Goal: Task Accomplishment & Management: Use online tool/utility

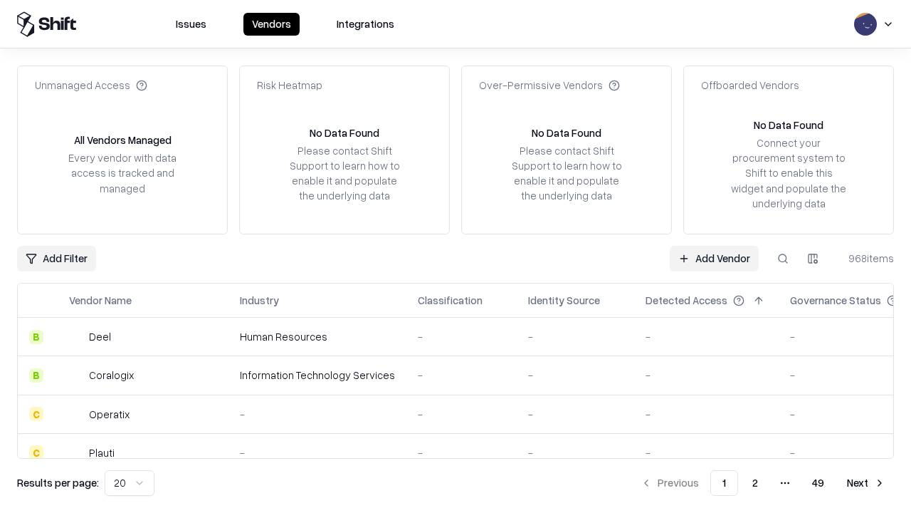
click at [714, 258] on link "Add Vendor" at bounding box center [714, 259] width 89 height 26
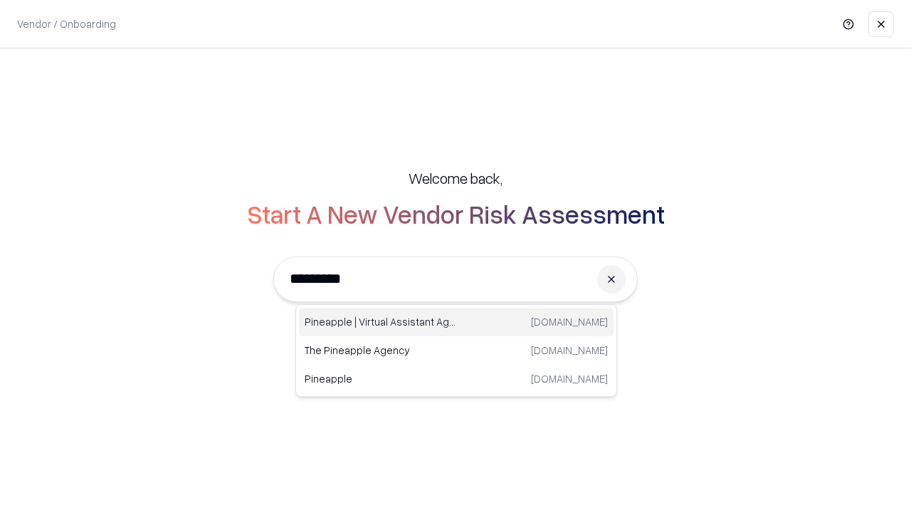
click at [456, 322] on div "Pineapple | Virtual Assistant Agency [DOMAIN_NAME]" at bounding box center [456, 322] width 315 height 28
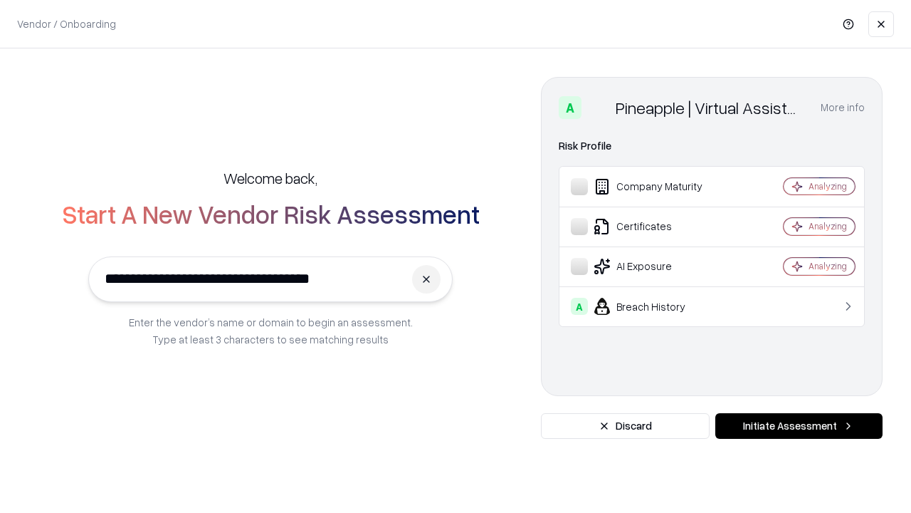
type input "**********"
click at [799, 426] on button "Initiate Assessment" at bounding box center [799, 426] width 167 height 26
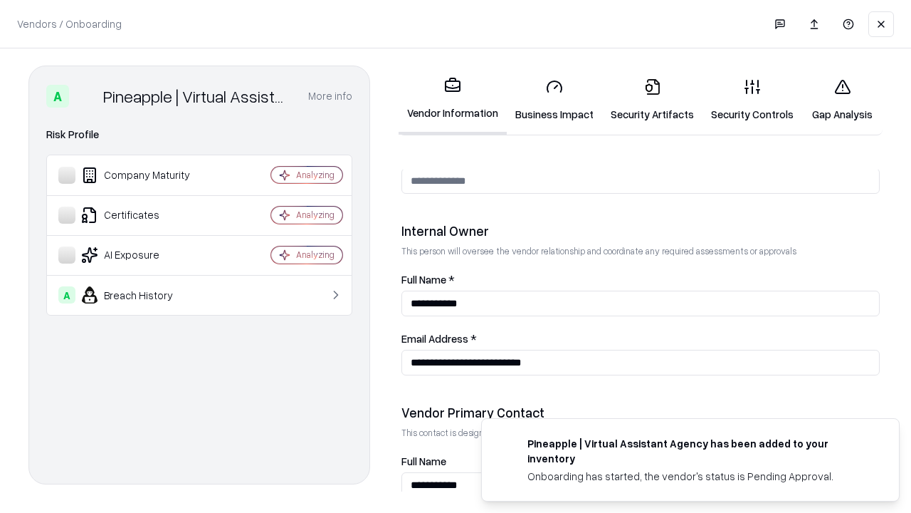
scroll to position [738, 0]
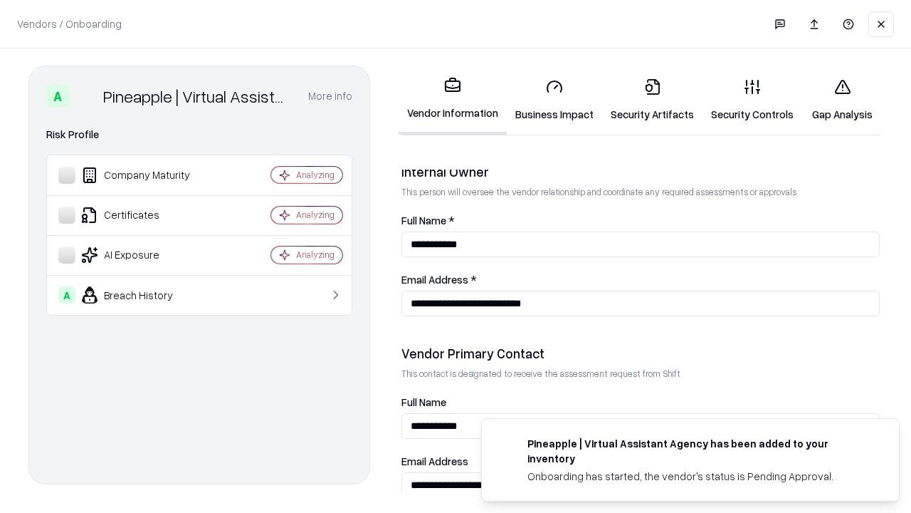
click at [652, 100] on link "Security Artifacts" at bounding box center [652, 100] width 100 height 66
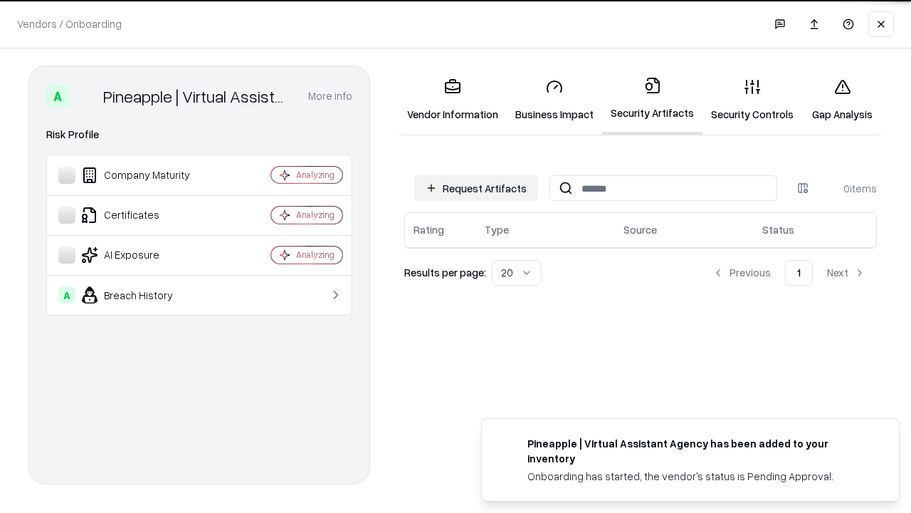
click at [476, 187] on button "Request Artifacts" at bounding box center [476, 188] width 124 height 26
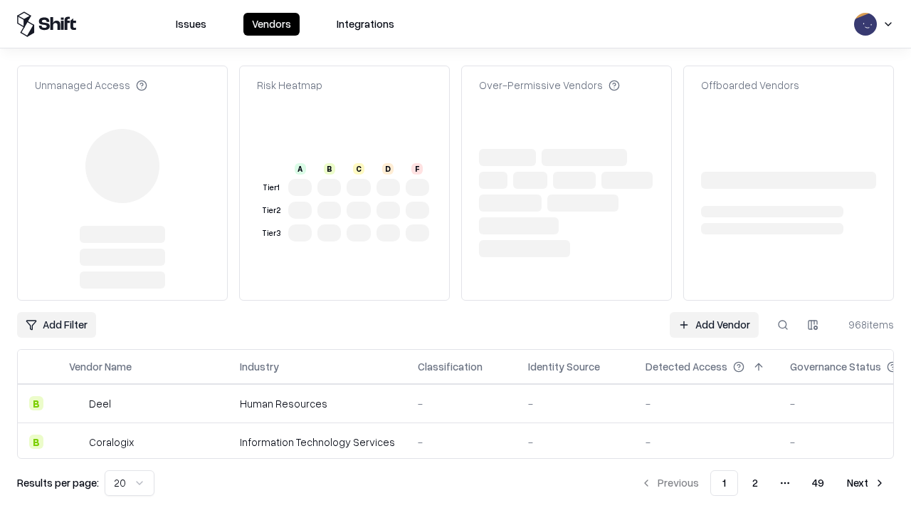
click at [714, 312] on link "Add Vendor" at bounding box center [714, 325] width 89 height 26
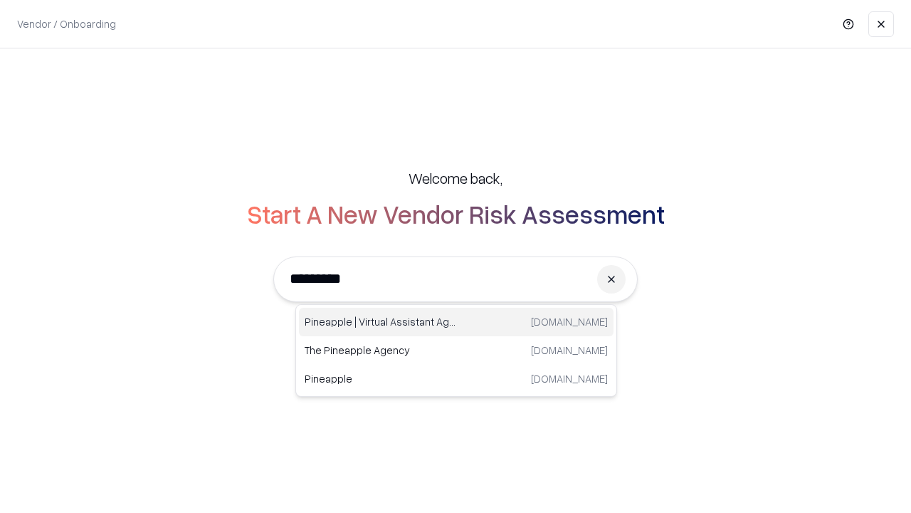
click at [456, 322] on div "Pineapple | Virtual Assistant Agency [DOMAIN_NAME]" at bounding box center [456, 322] width 315 height 28
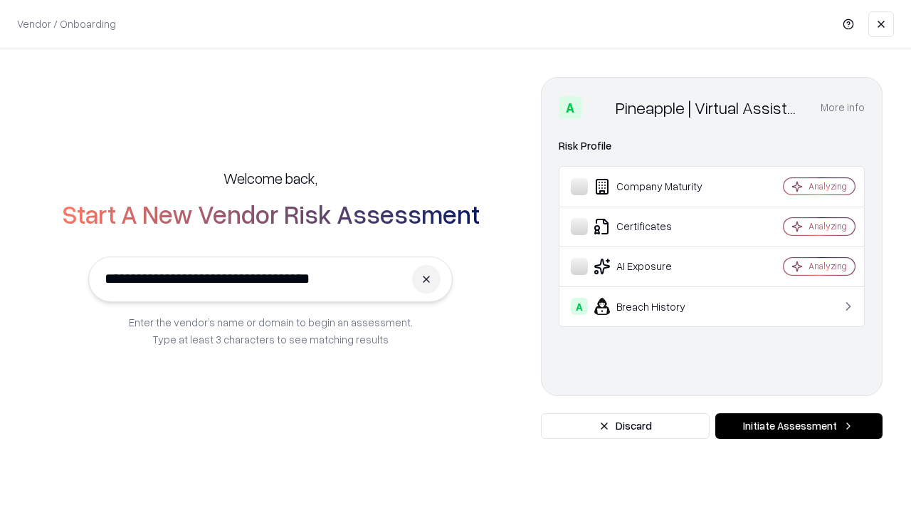
type input "**********"
click at [799, 426] on button "Initiate Assessment" at bounding box center [799, 426] width 167 height 26
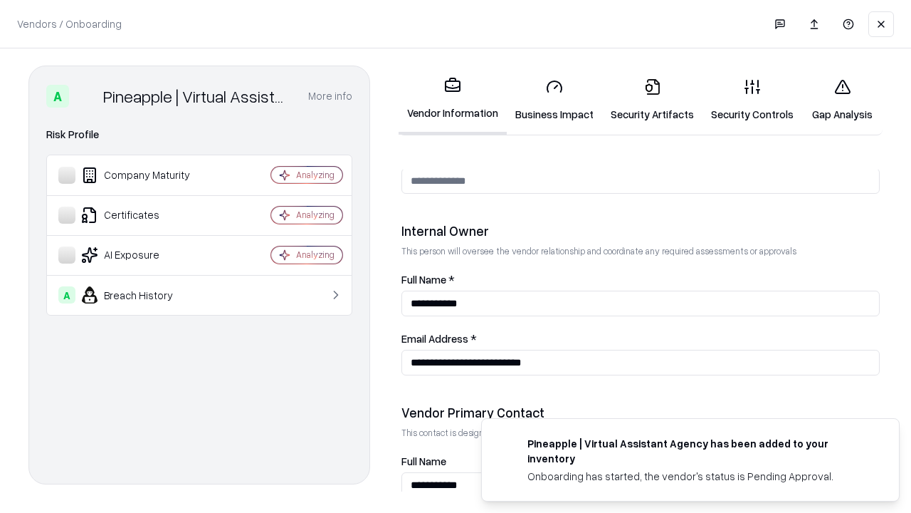
scroll to position [738, 0]
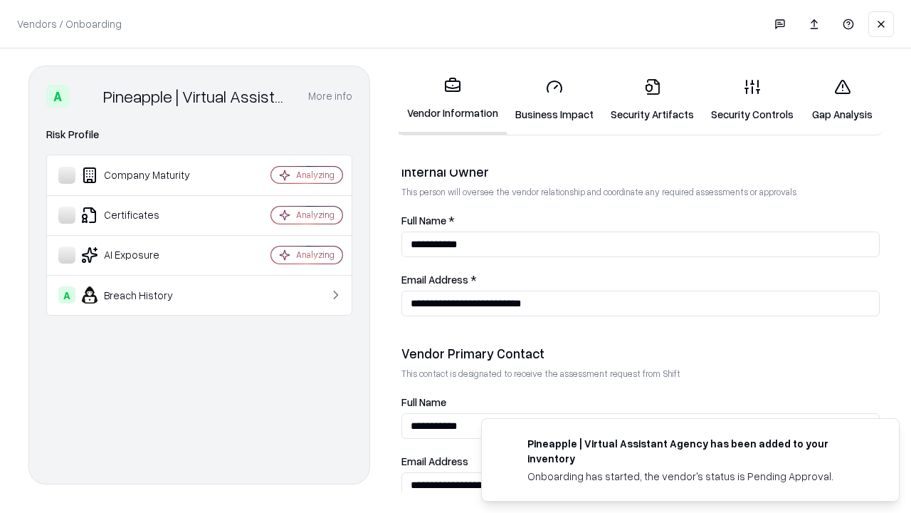
click at [842, 100] on link "Gap Analysis" at bounding box center [842, 100] width 80 height 66
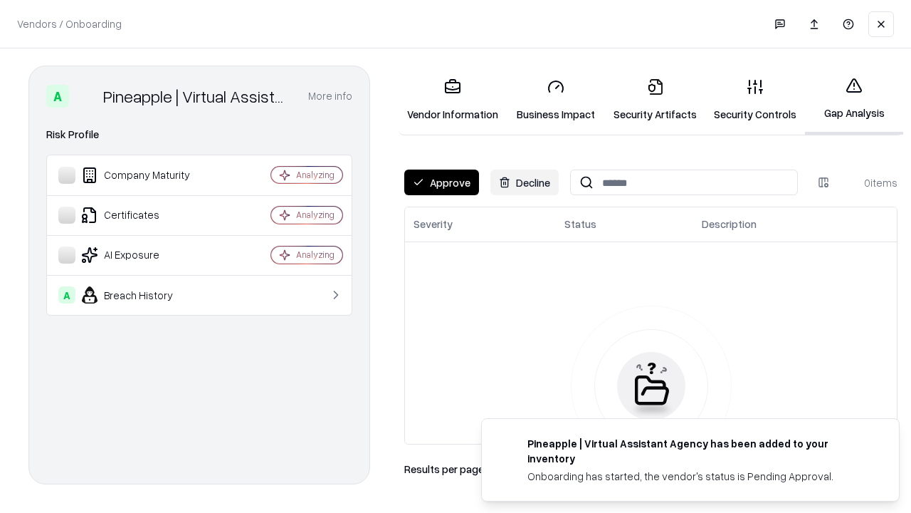
click at [441, 182] on button "Approve" at bounding box center [441, 182] width 75 height 26
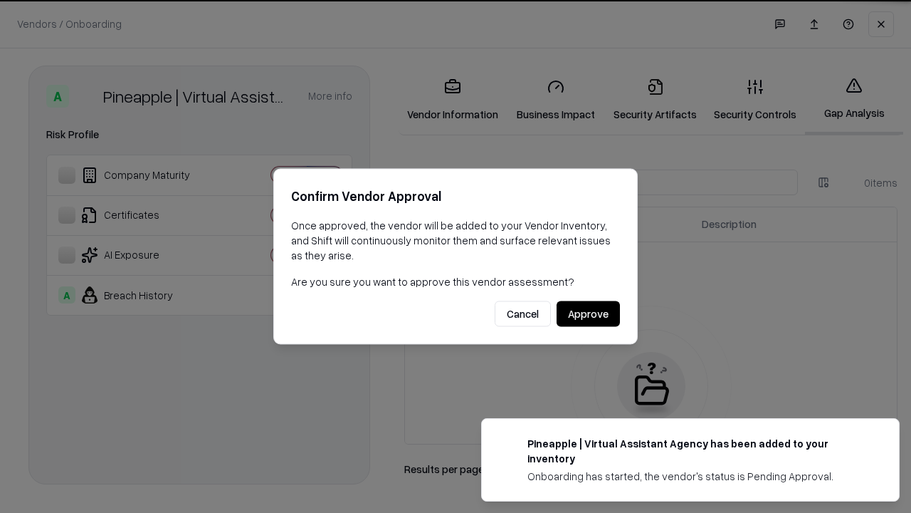
click at [588, 313] on button "Approve" at bounding box center [588, 314] width 63 height 26
